Goal: Information Seeking & Learning: Compare options

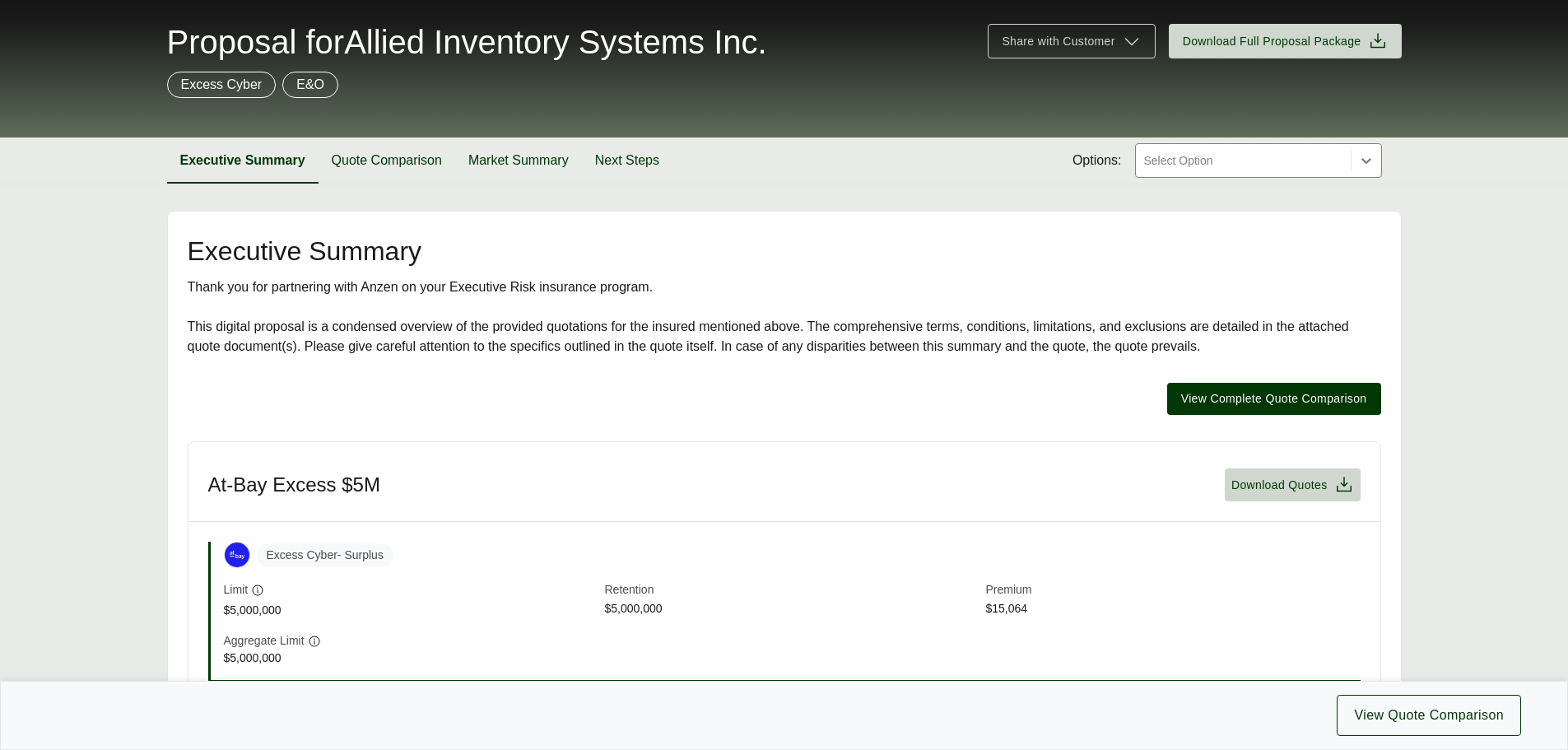
scroll to position [329, 0]
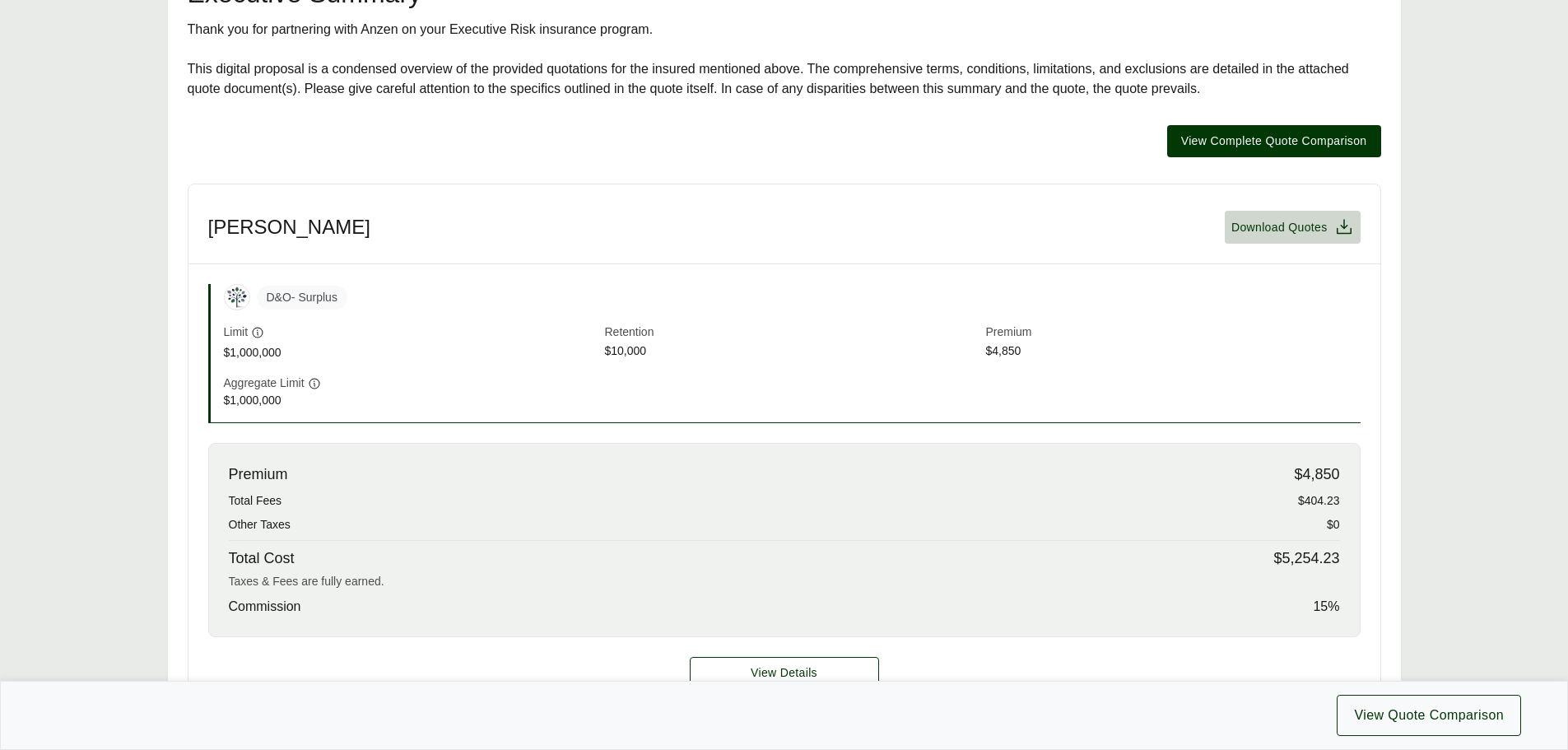
scroll to position [412, 0]
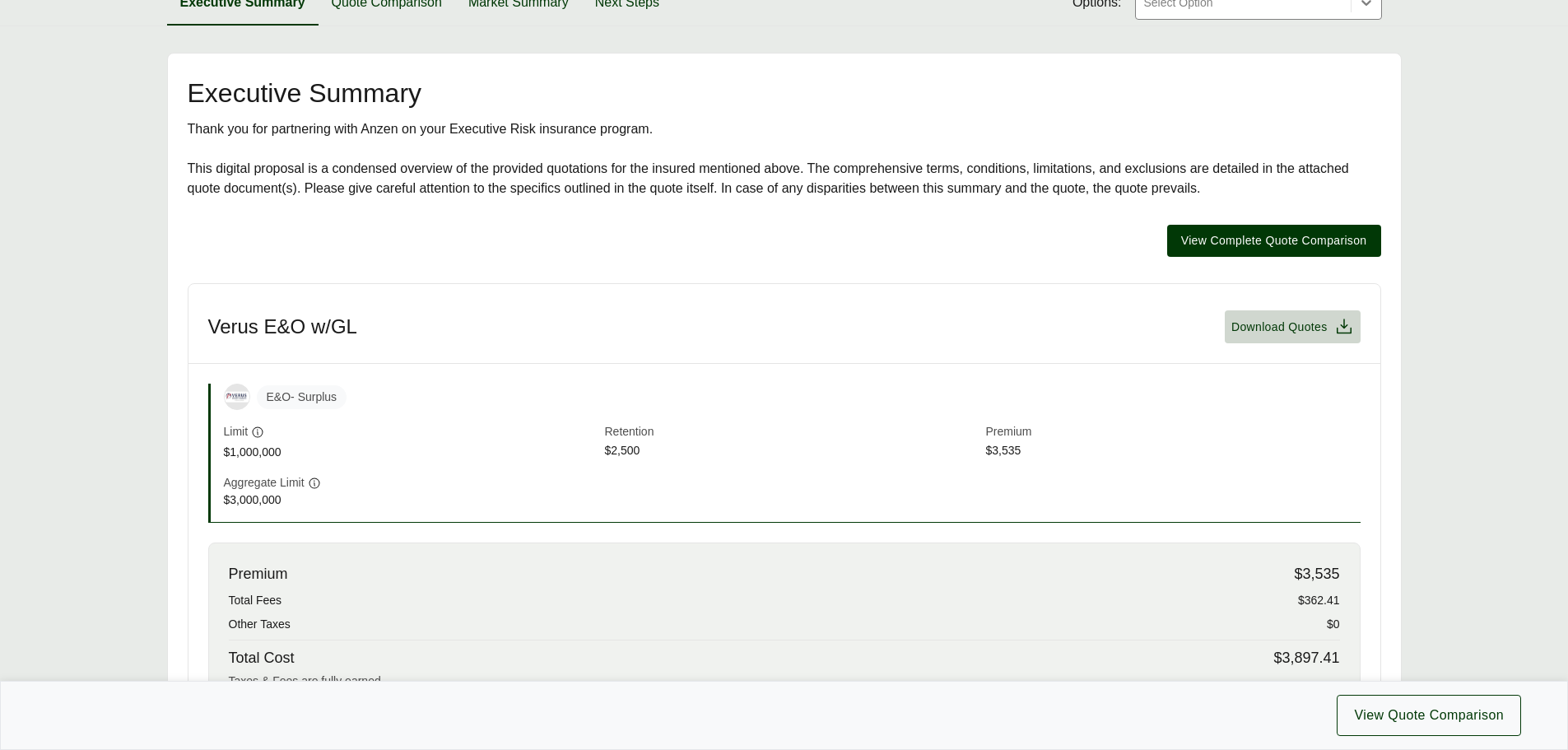
scroll to position [247, 0]
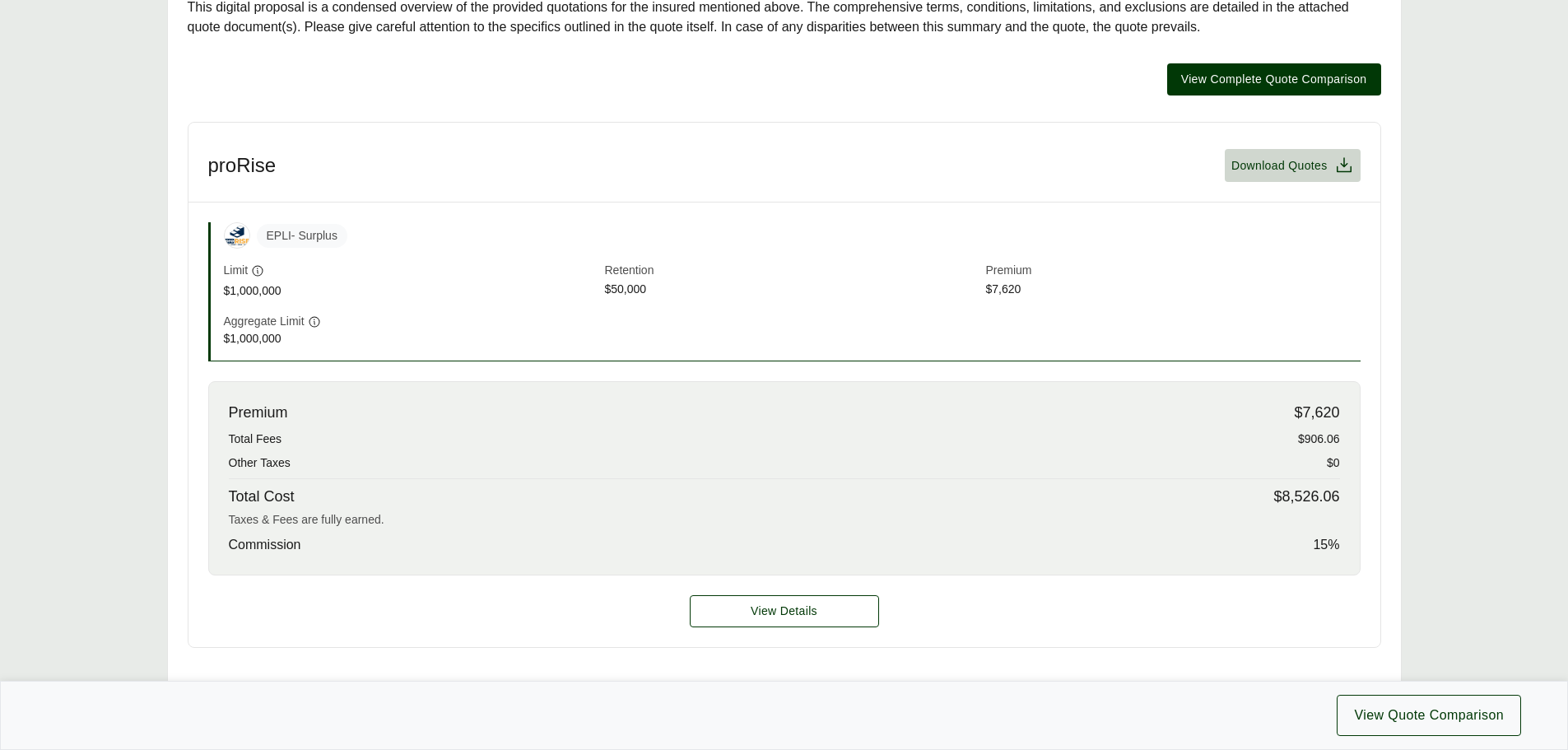
scroll to position [412, 0]
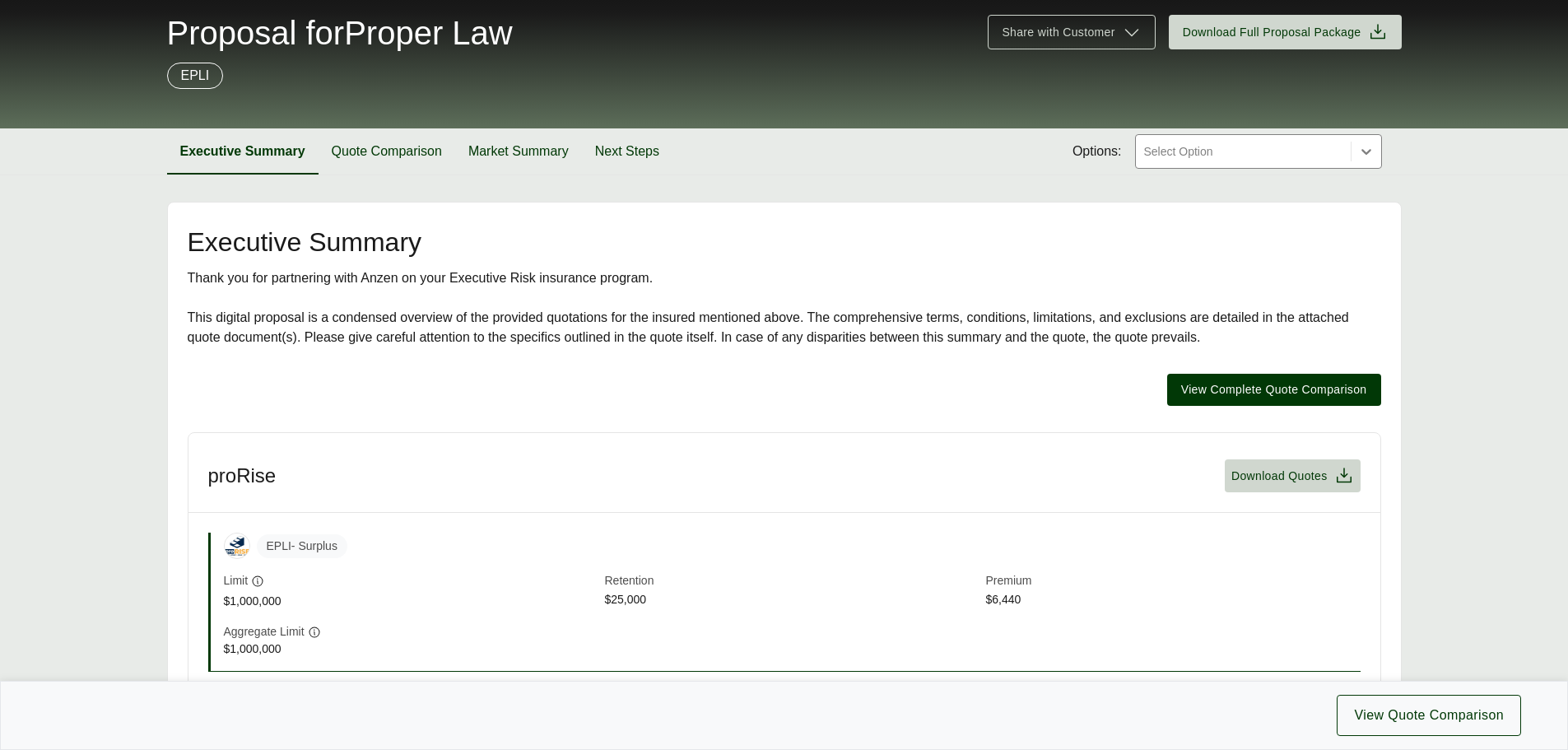
scroll to position [247, 0]
